Goal: Check status: Check status

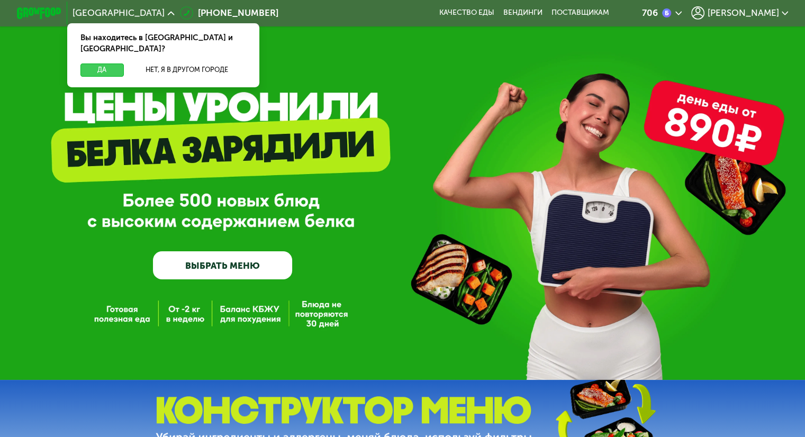
click at [85, 64] on button "Да" at bounding box center [101, 70] width 43 height 13
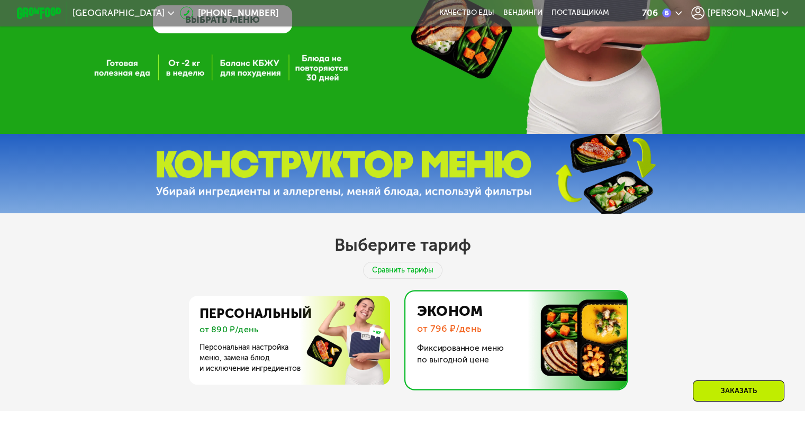
scroll to position [265, 0]
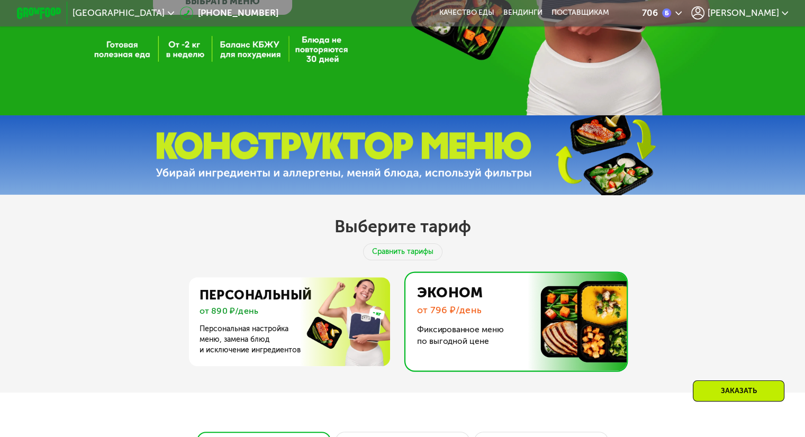
click at [763, 17] on span "[PERSON_NAME]" at bounding box center [742, 12] width 71 height 9
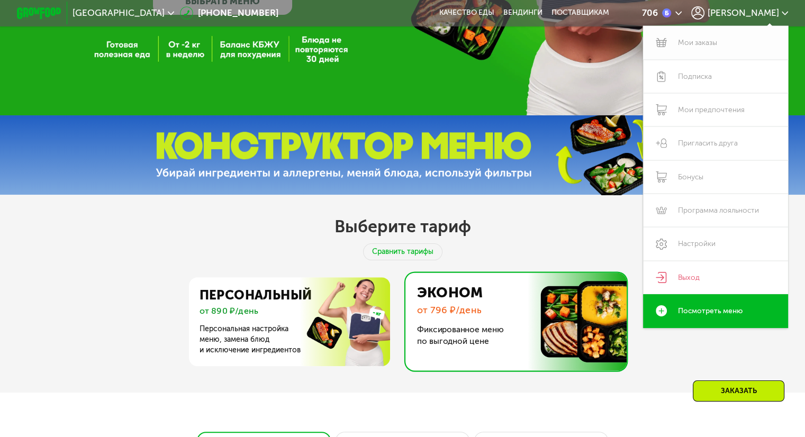
click at [711, 42] on link "Мои заказы" at bounding box center [716, 42] width 146 height 33
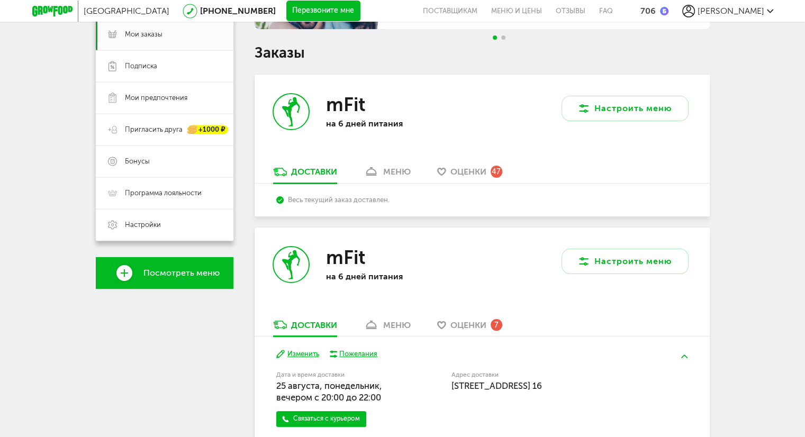
scroll to position [159, 0]
click at [407, 176] on div "меню" at bounding box center [397, 172] width 28 height 10
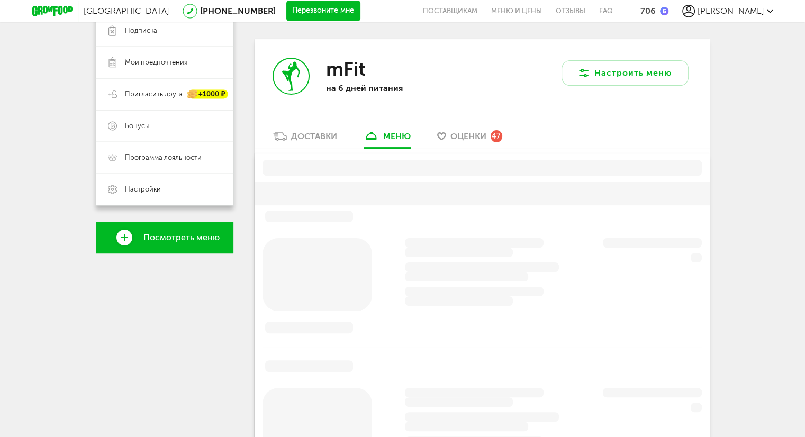
scroll to position [208, 0]
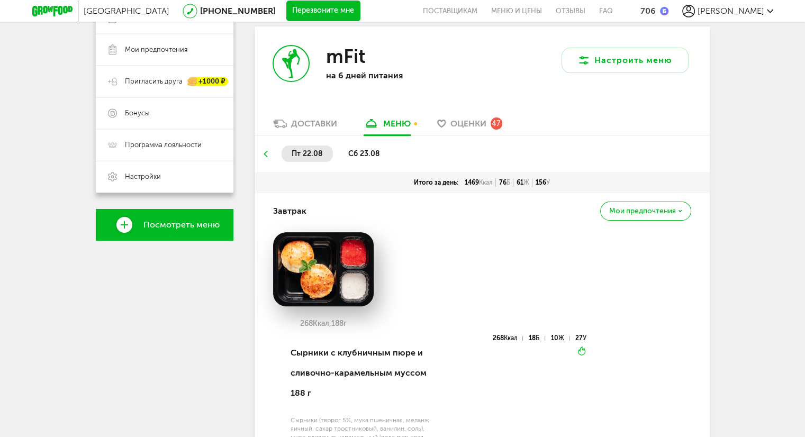
click at [299, 129] on div "Доставки" at bounding box center [314, 124] width 46 height 10
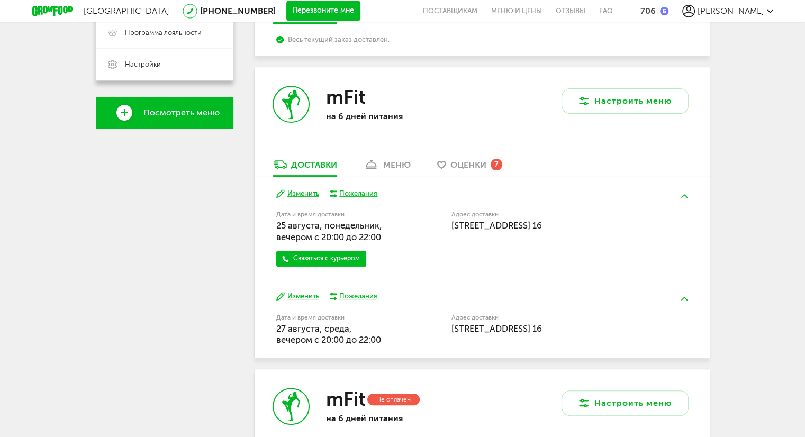
scroll to position [208, 0]
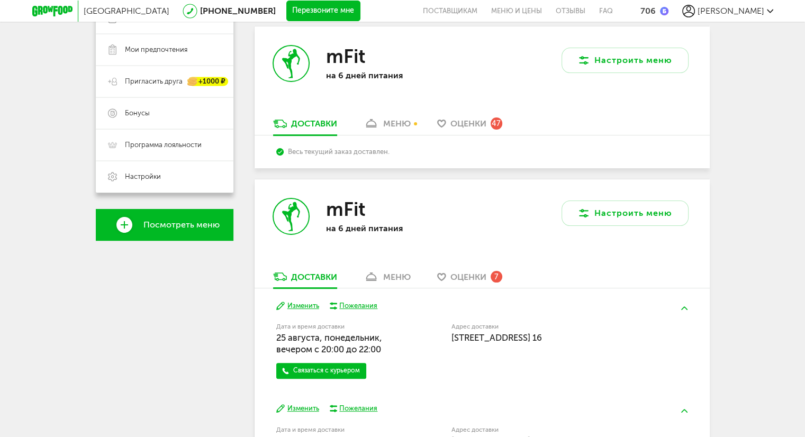
click at [388, 121] on div "меню" at bounding box center [397, 124] width 28 height 10
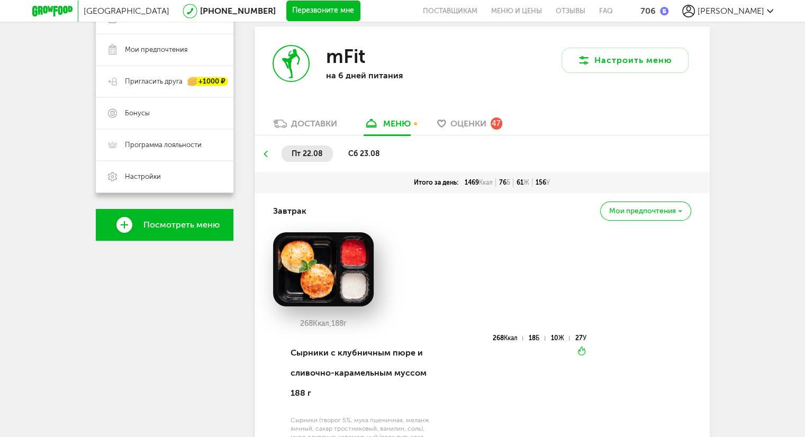
click at [360, 153] on span "сб 23.08" at bounding box center [364, 153] width 32 height 9
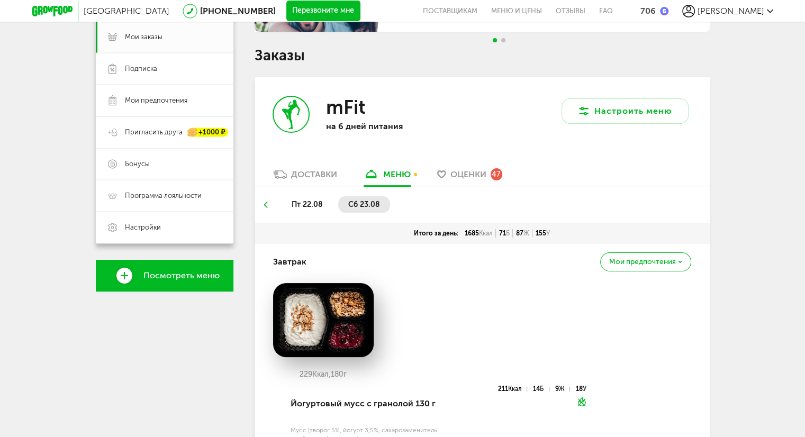
scroll to position [159, 0]
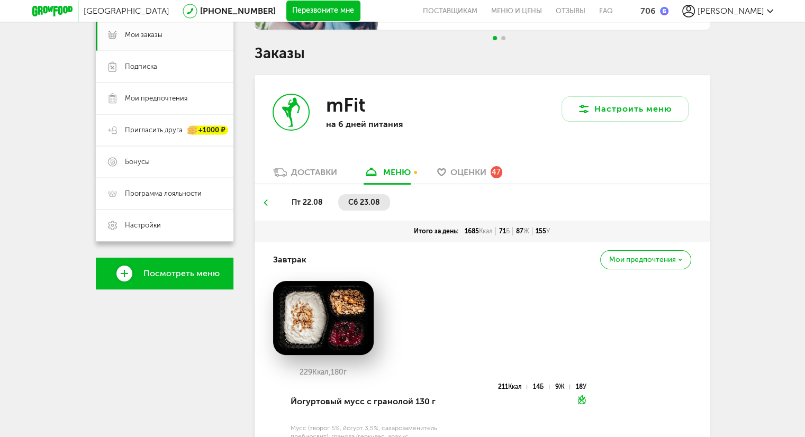
click at [317, 172] on div "Доставки" at bounding box center [314, 172] width 46 height 10
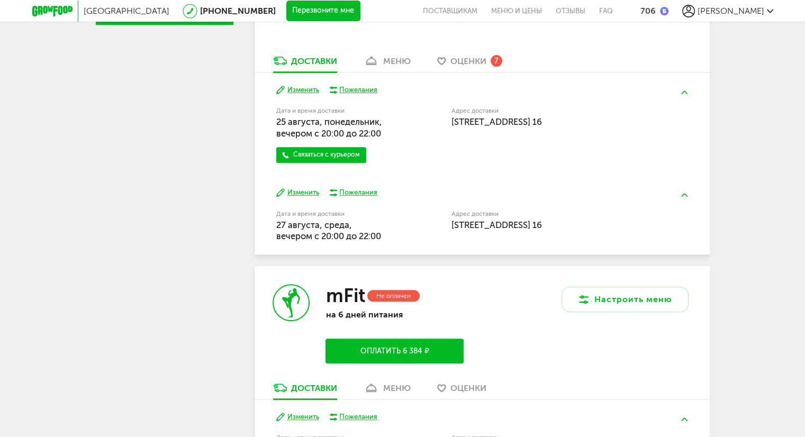
scroll to position [635, 0]
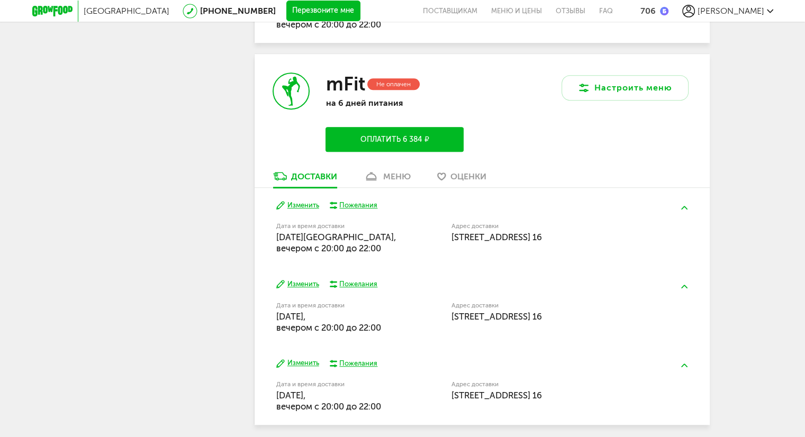
click at [394, 174] on div "меню" at bounding box center [397, 177] width 28 height 10
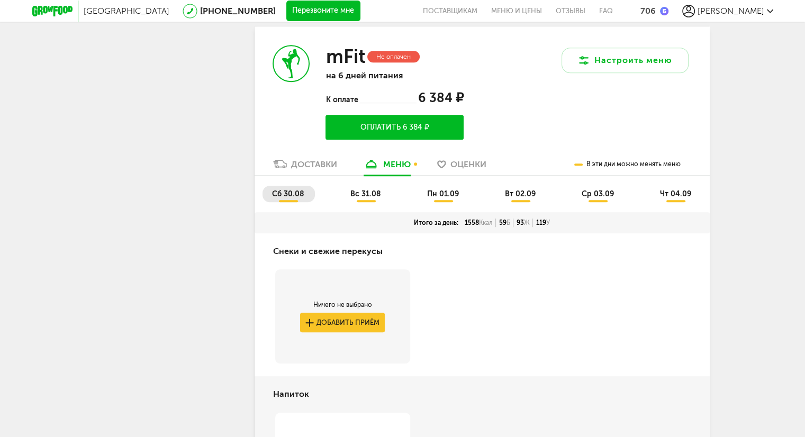
scroll to position [398, 0]
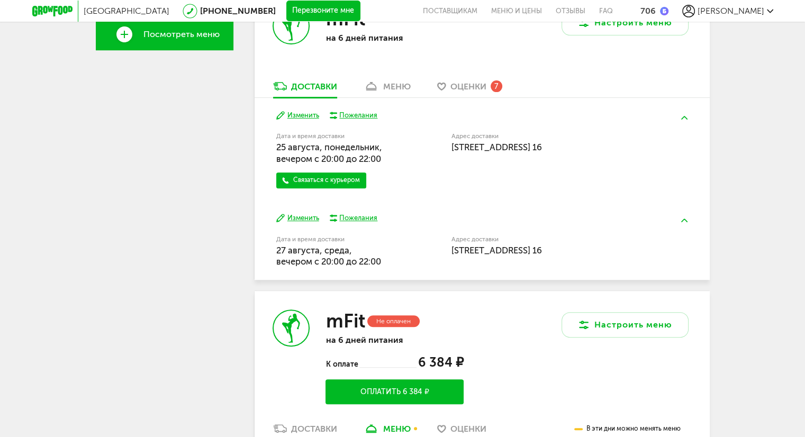
click at [311, 257] on span "[DATE], вечером c 20:00 до 22:00" at bounding box center [328, 256] width 105 height 22
click at [391, 89] on div "меню" at bounding box center [397, 87] width 28 height 10
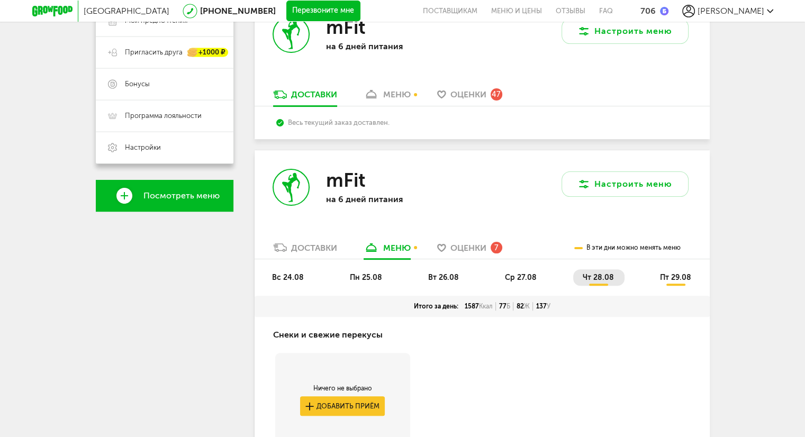
scroll to position [308, 0]
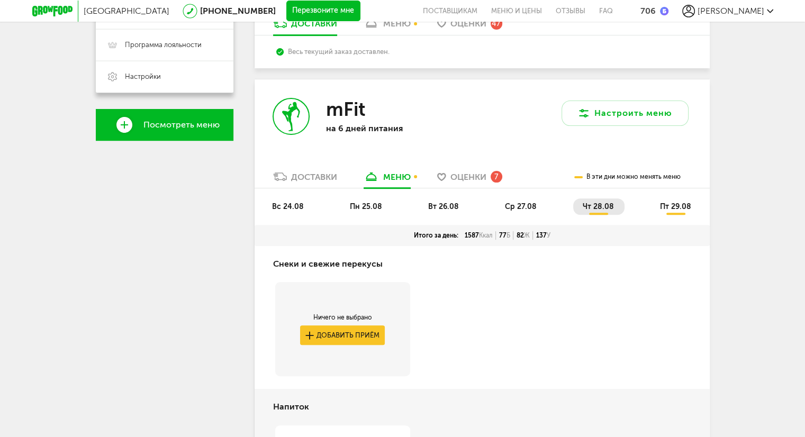
click at [289, 212] on li "вс 24.08" at bounding box center [289, 207] width 52 height 16
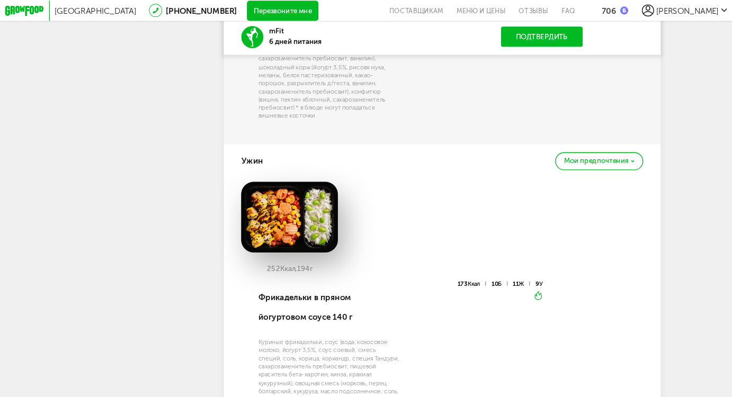
scroll to position [1155, 0]
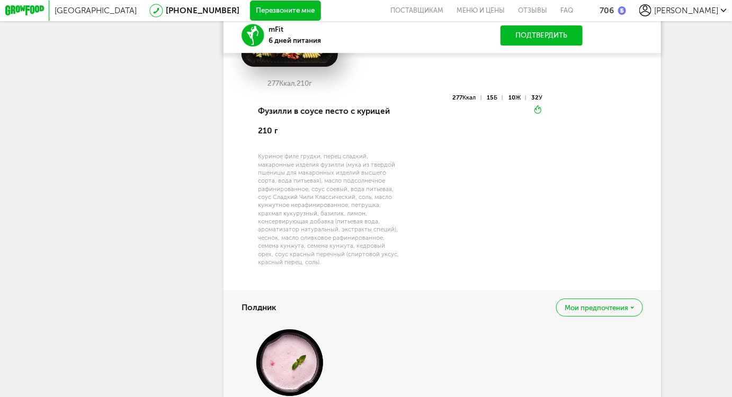
click at [487, 195] on div "277 Ккал 15 Б 10 Ж 32 У Вкуснее разогреть" at bounding box center [470, 186] width 143 height 184
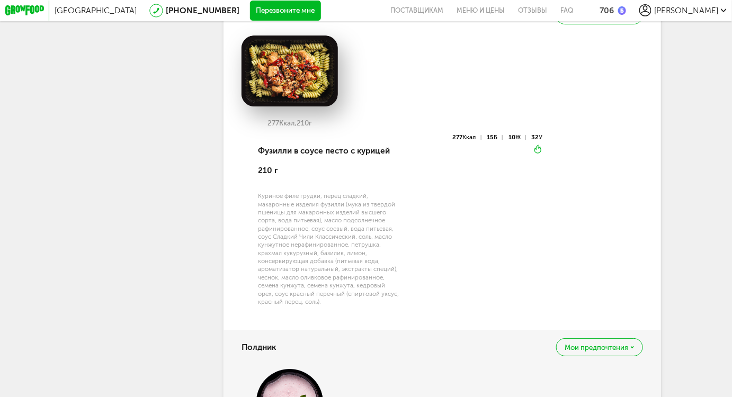
scroll to position [1129, 0]
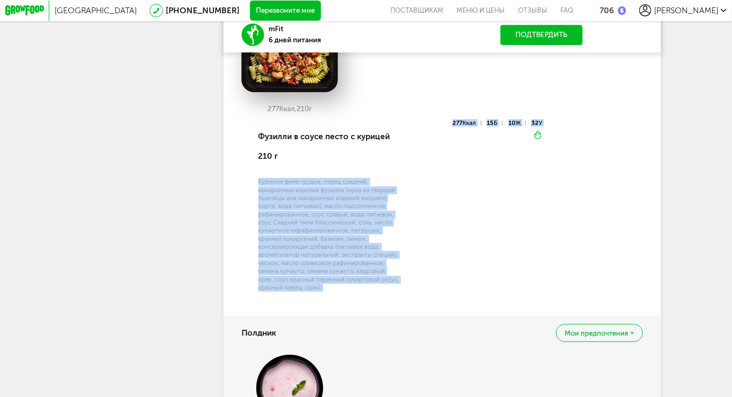
drag, startPoint x: 257, startPoint y: 194, endPoint x: 419, endPoint y: 228, distance: 165.9
click at [419, 228] on div "Фузилли в соусе песто с курицей 210 г 277 Ккал 15 Б 10 Ж 32 У Вкуснее разогреть" at bounding box center [399, 212] width 287 height 184
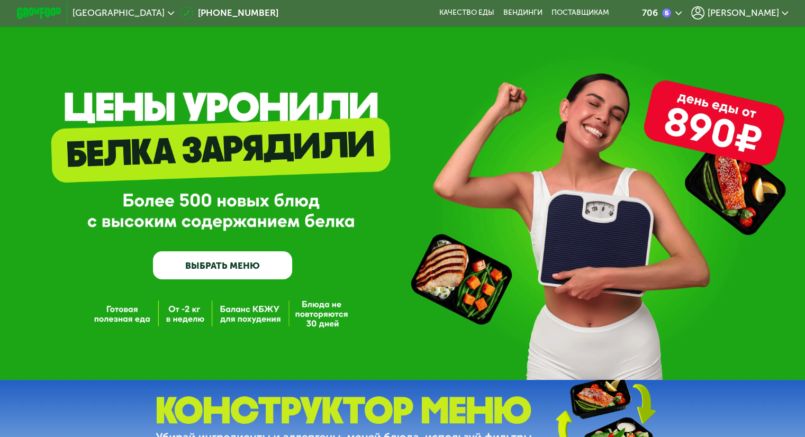
click at [742, 19] on div "[PERSON_NAME]" at bounding box center [739, 12] width 97 height 13
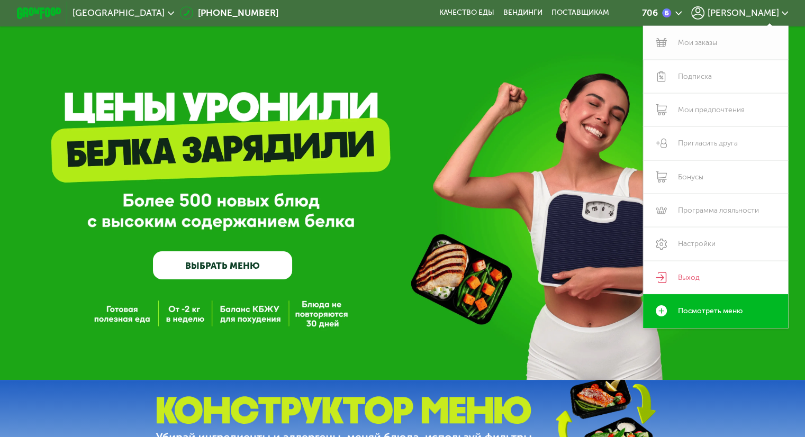
click at [703, 49] on link "Мои заказы" at bounding box center [716, 42] width 146 height 33
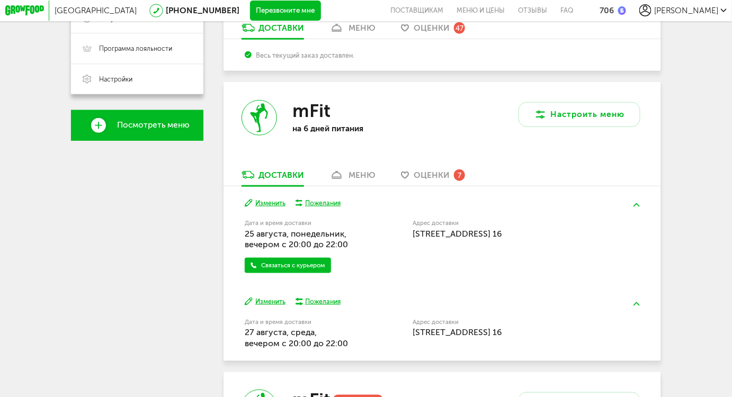
scroll to position [298, 0]
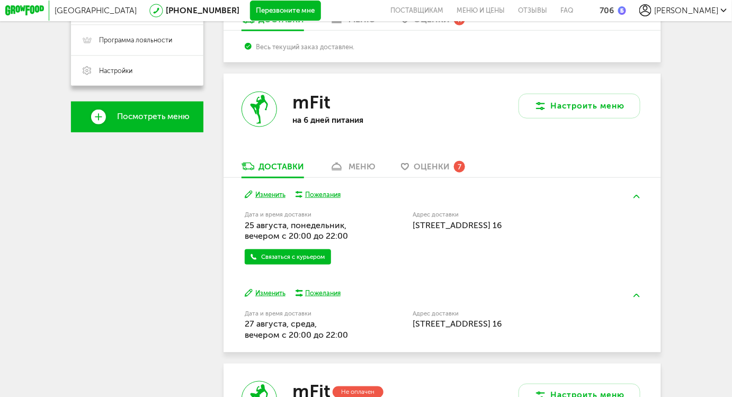
click at [354, 170] on div "меню" at bounding box center [361, 167] width 27 height 10
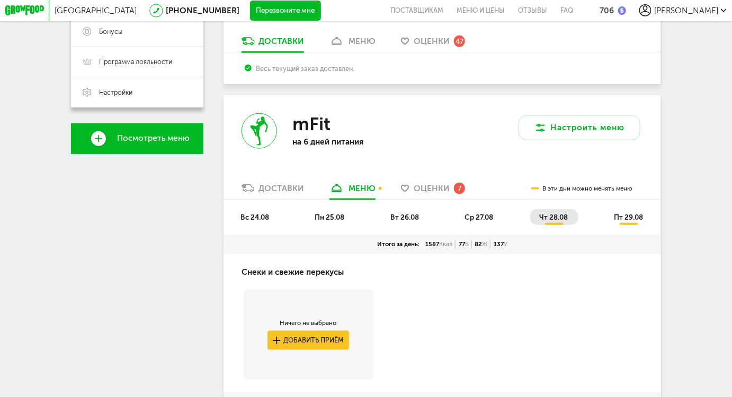
scroll to position [252, 0]
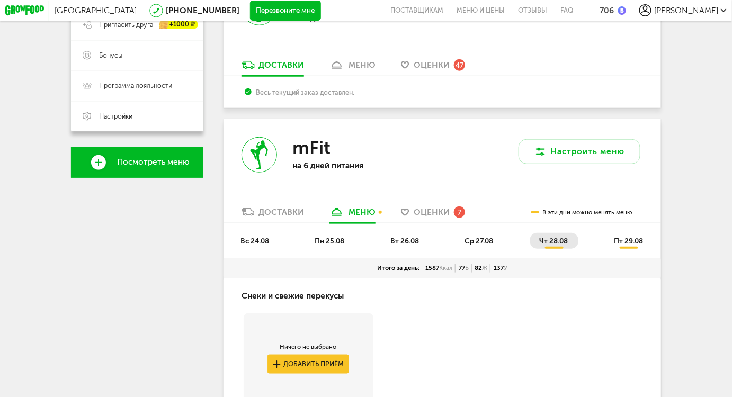
click at [250, 245] on span "вс 24.08" at bounding box center [254, 241] width 29 height 8
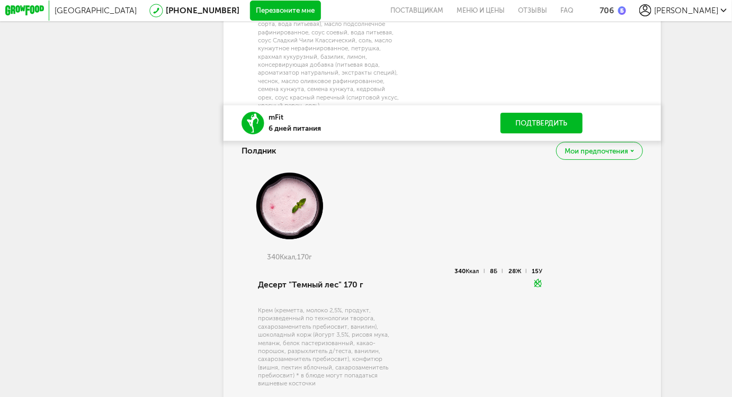
scroll to position [1504, 0]
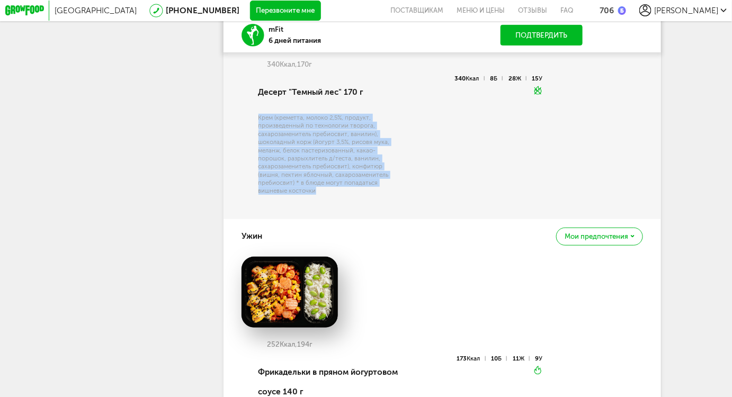
drag, startPoint x: 255, startPoint y: 136, endPoint x: 326, endPoint y: 221, distance: 111.3
click at [326, 207] on div "Десерт "Темный лес" 170 г Крем (креметта, молоко 2,5%, продукт, произведенный п…" at bounding box center [327, 141] width 143 height 132
copy div "Крем (креметта, молоко 2,5%, продукт, произведенный по технологии творога, саха…"
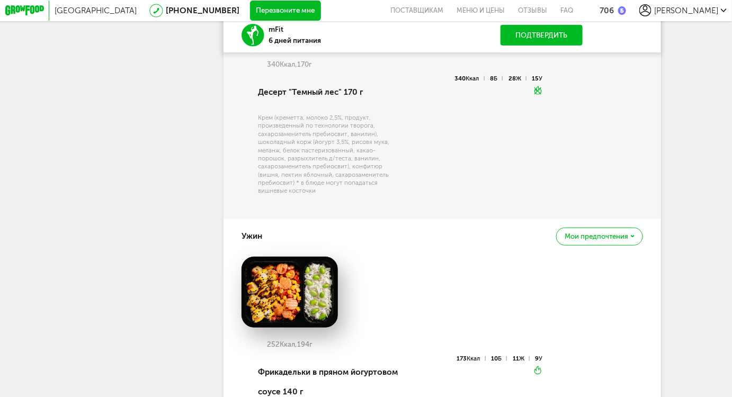
click at [256, 109] on div "Десерт "Темный лес" 170 г Крем (креметта, молоко 2,5%, продукт, произведенный п…" at bounding box center [327, 141] width 143 height 132
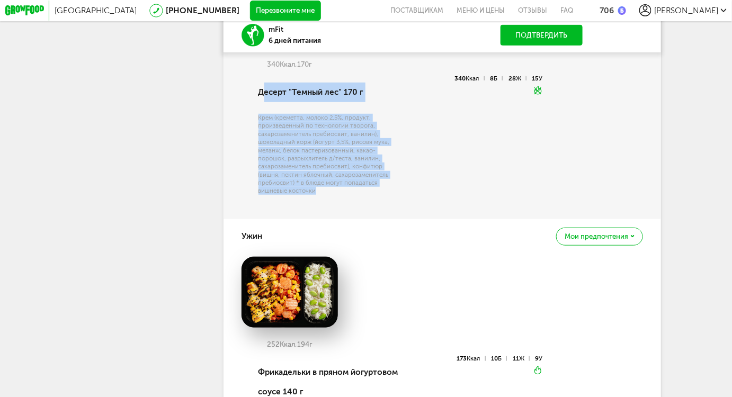
drag, startPoint x: 260, startPoint y: 108, endPoint x: 358, endPoint y: 218, distance: 147.7
click at [359, 207] on div "Десерт "Темный лес" 170 г Крем (креметта, молоко 2,5%, продукт, произведенный п…" at bounding box center [327, 141] width 143 height 132
click at [305, 110] on div "Десерт "Темный лес" 170 г" at bounding box center [328, 92] width 141 height 35
drag, startPoint x: 255, startPoint y: 109, endPoint x: 321, endPoint y: 215, distance: 124.6
click at [325, 207] on div "Десерт "Темный лес" 170 г Крем (креметта, молоко 2,5%, продукт, произведенный п…" at bounding box center [327, 141] width 143 height 132
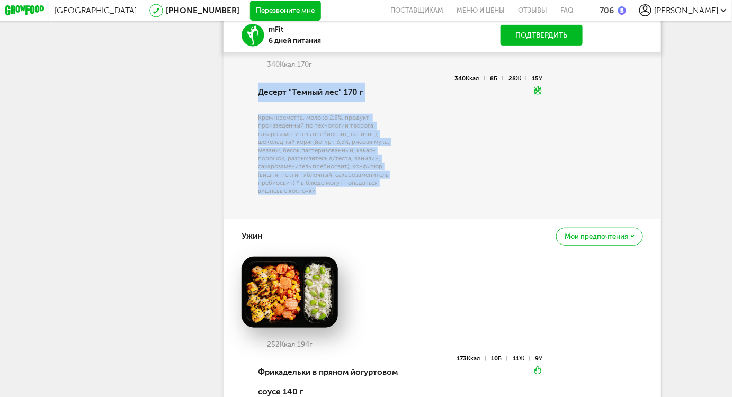
copy div "Десерт "Темный лес" 170 г Крем (креметта, молоко 2,5%, продукт, произведенный п…"
